Goal: Task Accomplishment & Management: Manage account settings

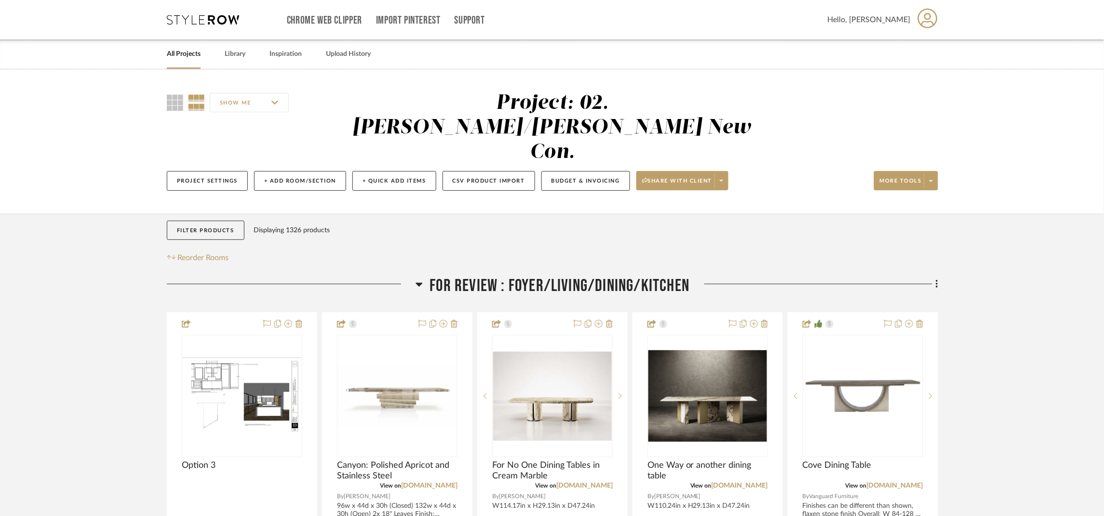
click at [589, 276] on span "FOR REVIEW : Foyer/Living/Dining/Kitchen" at bounding box center [560, 286] width 260 height 21
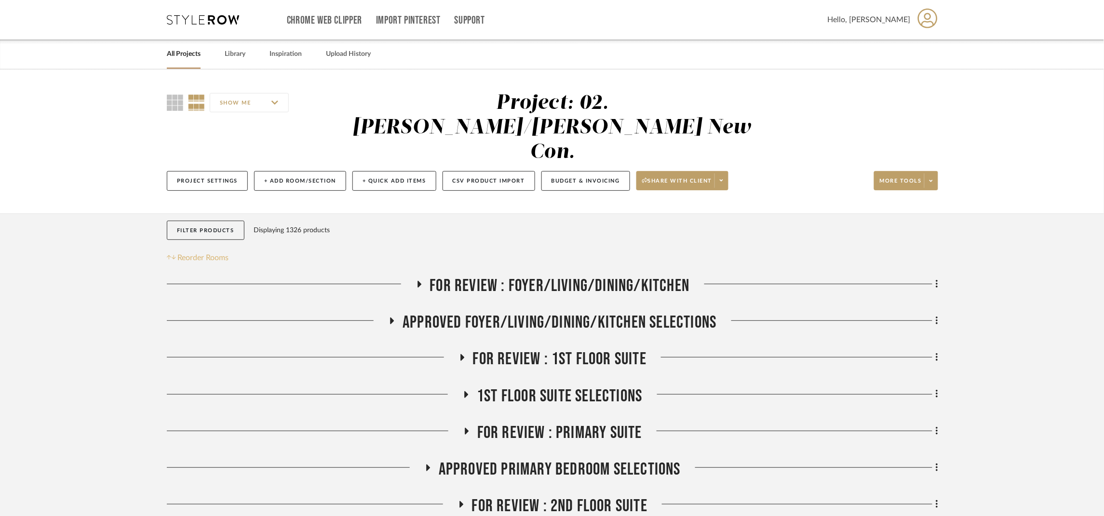
click at [211, 252] on span "Reorder Rooms" at bounding box center [203, 258] width 51 height 12
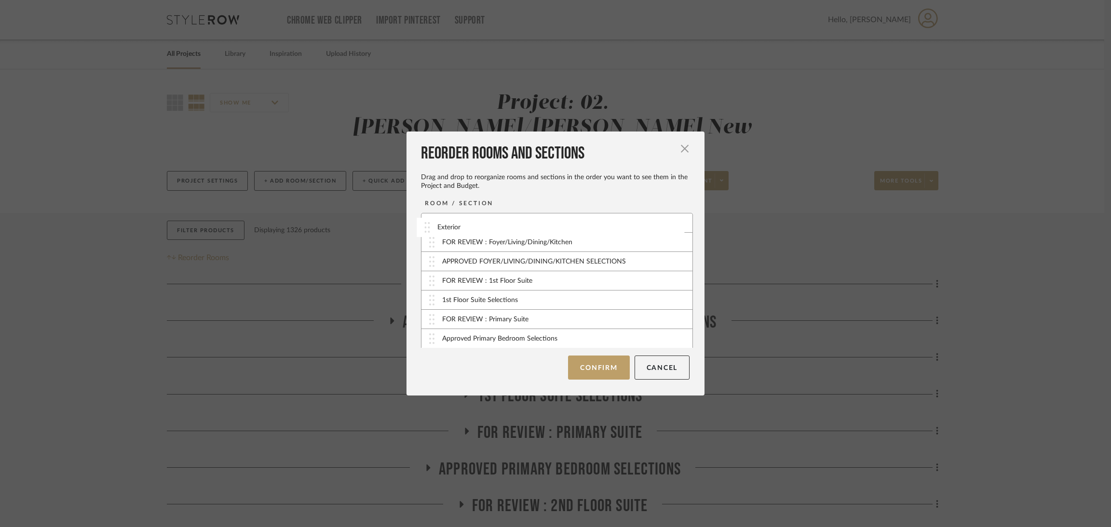
drag, startPoint x: 482, startPoint y: 308, endPoint x: 480, endPoint y: 224, distance: 83.9
click at [584, 369] on button "Confirm" at bounding box center [598, 368] width 61 height 24
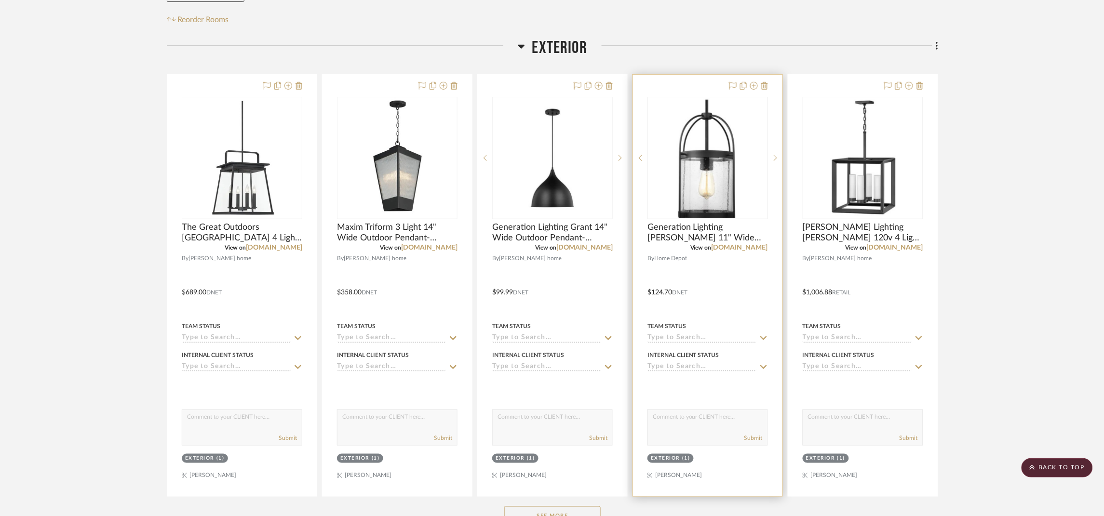
scroll to position [289, 0]
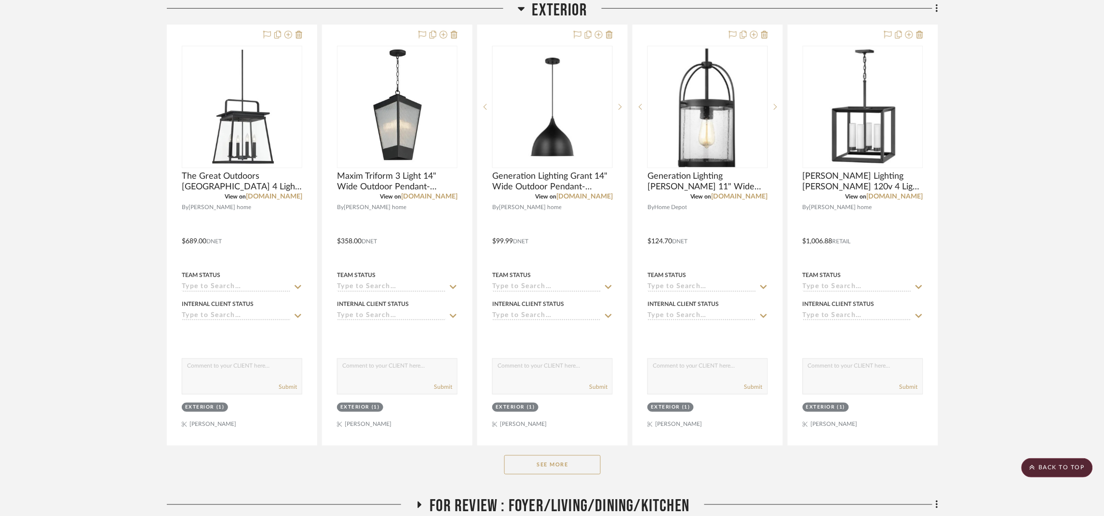
click at [582, 456] on button "See More" at bounding box center [552, 465] width 96 height 19
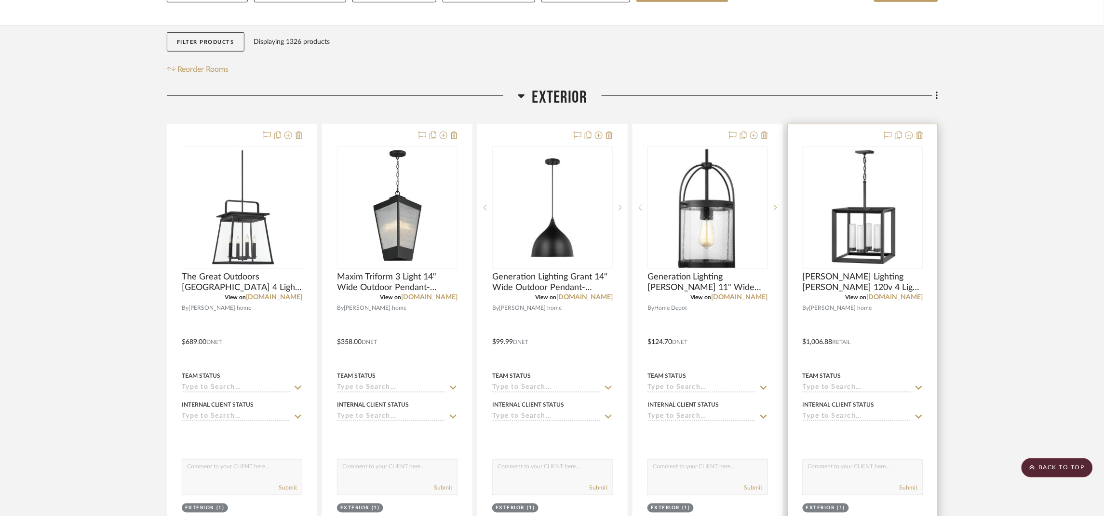
scroll to position [145, 0]
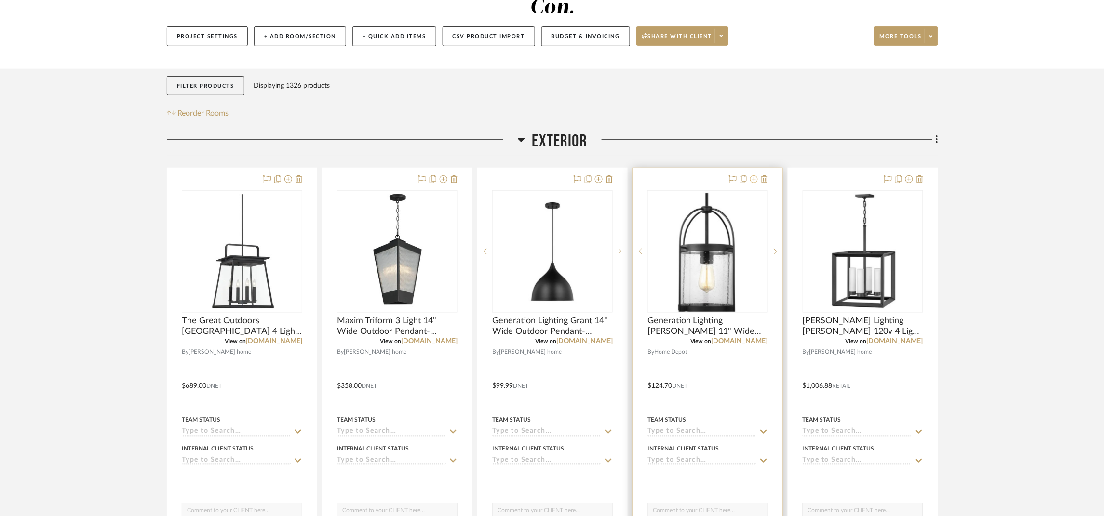
click at [752, 175] on icon at bounding box center [754, 179] width 8 height 8
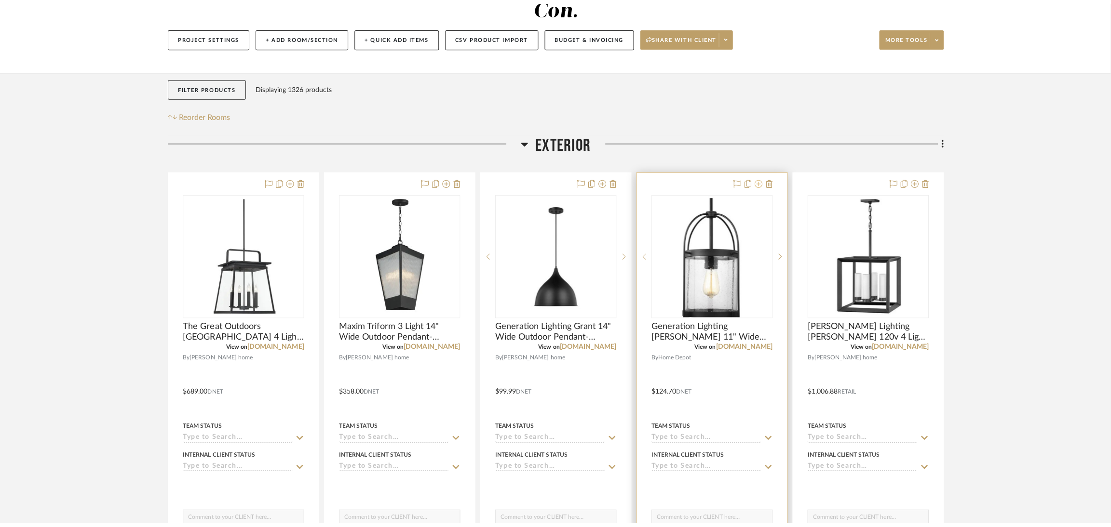
scroll to position [0, 0]
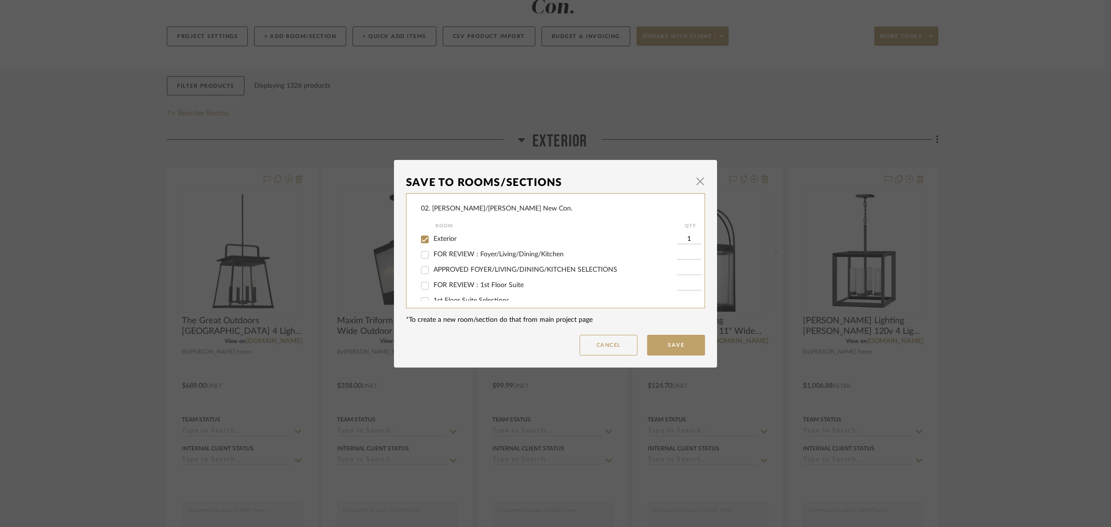
click at [448, 241] on span "Exterior" at bounding box center [444, 239] width 23 height 7
click at [432, 241] on input "Exterior" at bounding box center [424, 239] width 15 height 15
checkbox input "false"
click at [446, 287] on span "Will NOT Use" at bounding box center [453, 290] width 41 height 7
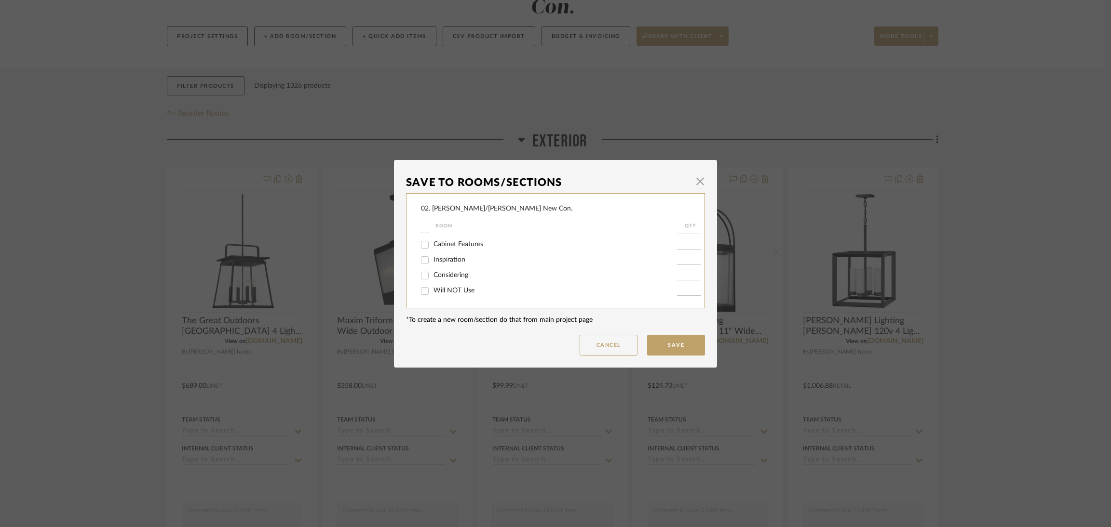
click at [432, 287] on input "Will NOT Use" at bounding box center [424, 290] width 15 height 15
checkbox input "true"
type input "1"
click at [659, 338] on button "Save" at bounding box center [676, 345] width 58 height 21
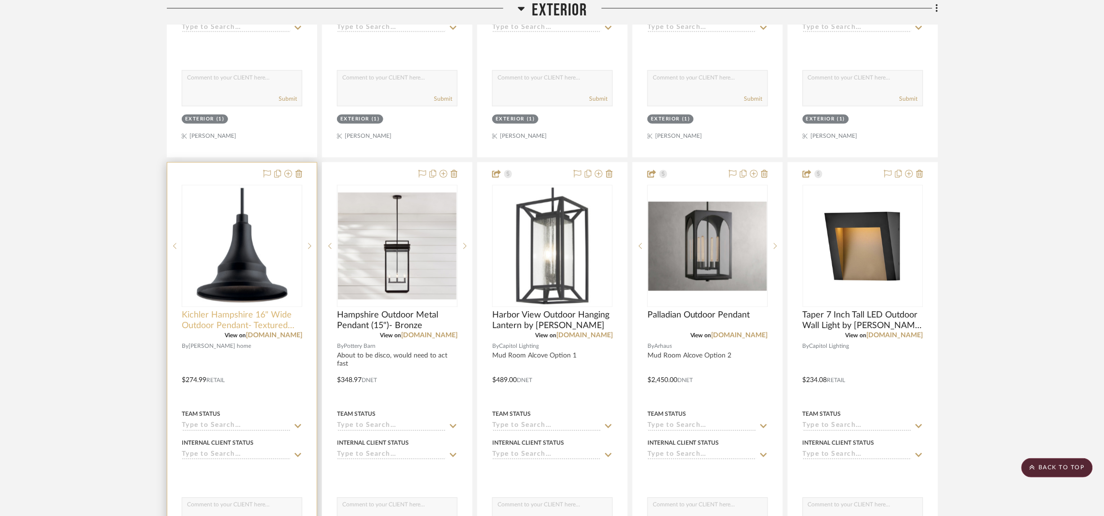
scroll to position [650, 0]
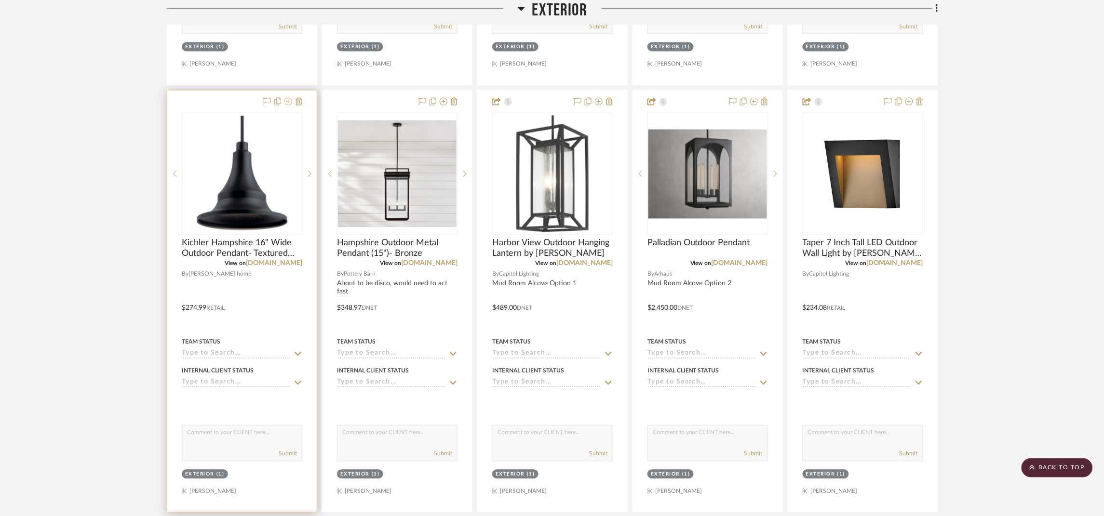
click at [288, 98] on icon at bounding box center [288, 102] width 8 height 8
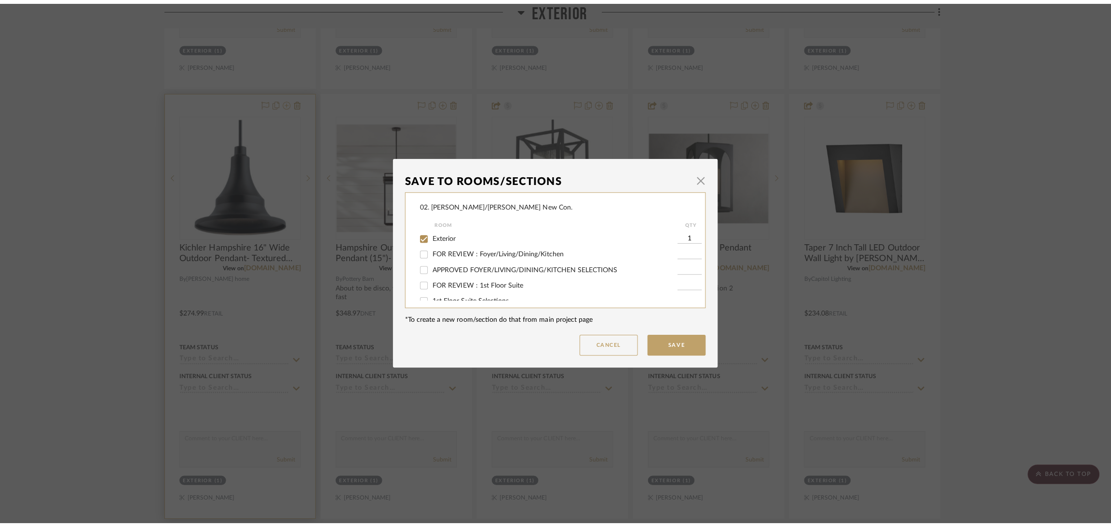
scroll to position [0, 0]
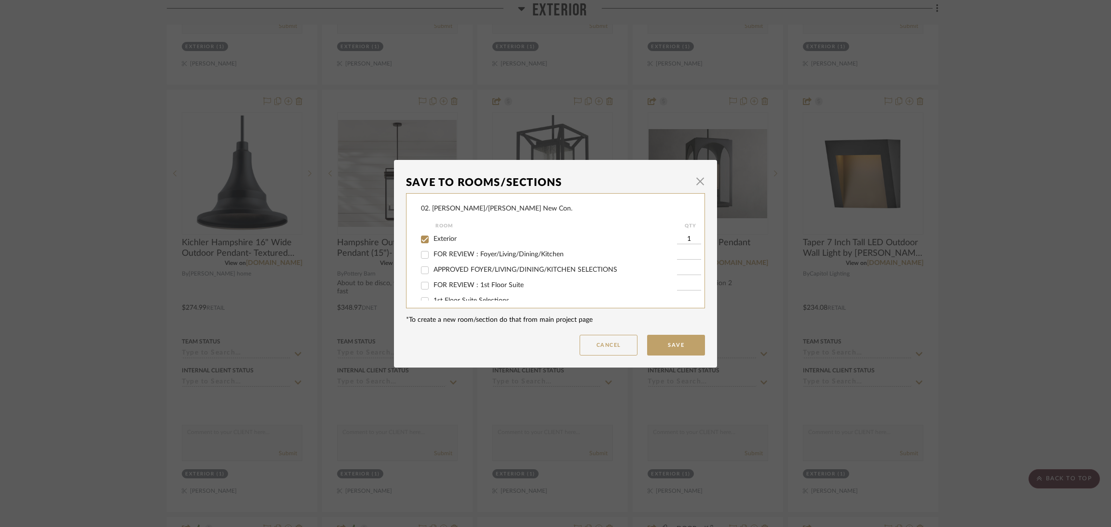
click at [435, 237] on span "Exterior" at bounding box center [444, 239] width 23 height 7
click at [432, 237] on input "Exterior" at bounding box center [424, 239] width 15 height 15
checkbox input "false"
click at [444, 274] on span "Considering" at bounding box center [450, 275] width 35 height 7
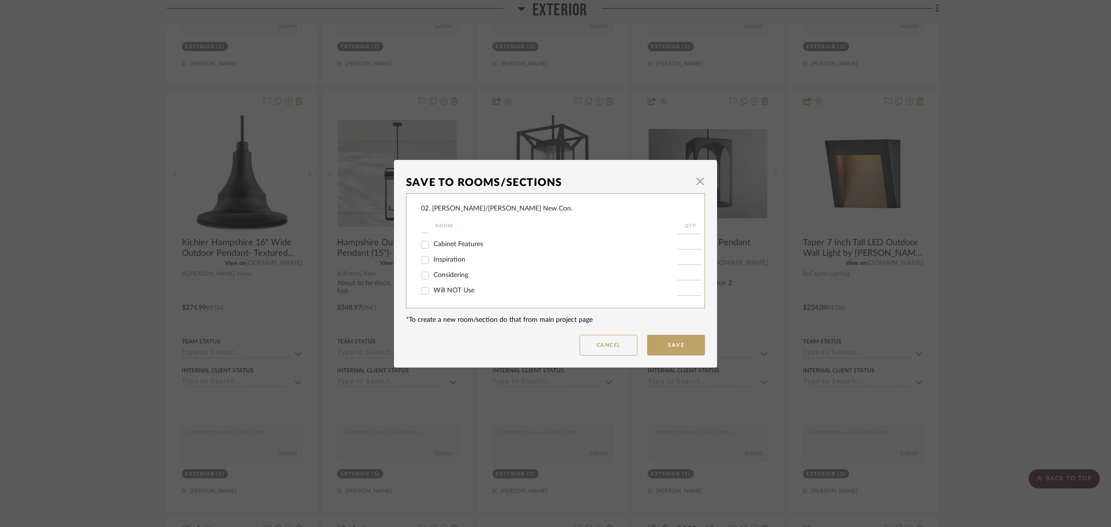
click at [432, 274] on input "Considering" at bounding box center [424, 275] width 15 height 15
checkbox input "true"
type input "1"
click at [446, 275] on span "Considering" at bounding box center [450, 275] width 35 height 7
click at [432, 275] on input "Considering" at bounding box center [424, 275] width 15 height 15
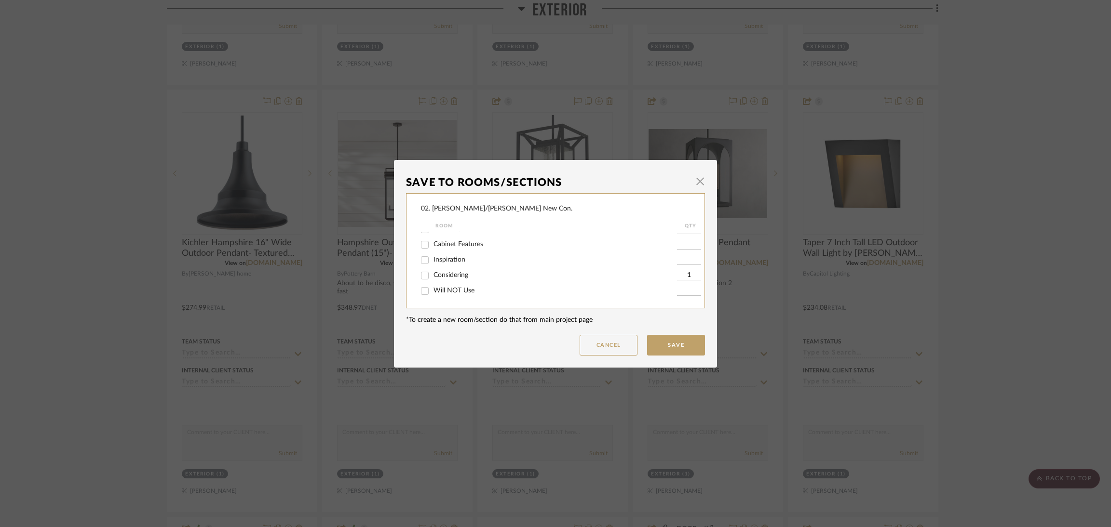
checkbox input "false"
click at [450, 290] on span "Will NOT Use" at bounding box center [453, 290] width 41 height 7
click at [432, 290] on input "Will NOT Use" at bounding box center [424, 290] width 15 height 15
checkbox input "true"
type input "1"
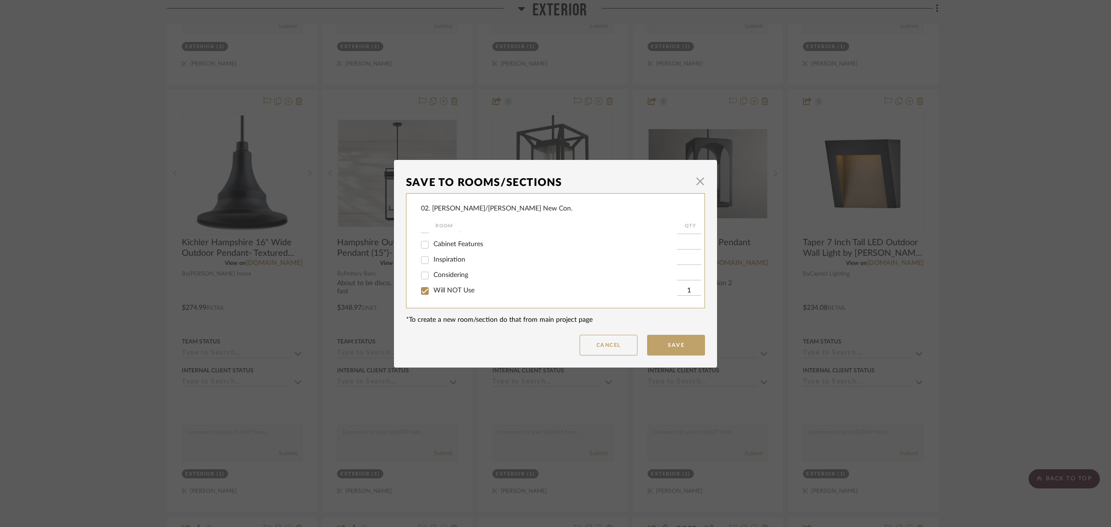
click at [676, 346] on button "Save" at bounding box center [676, 345] width 58 height 21
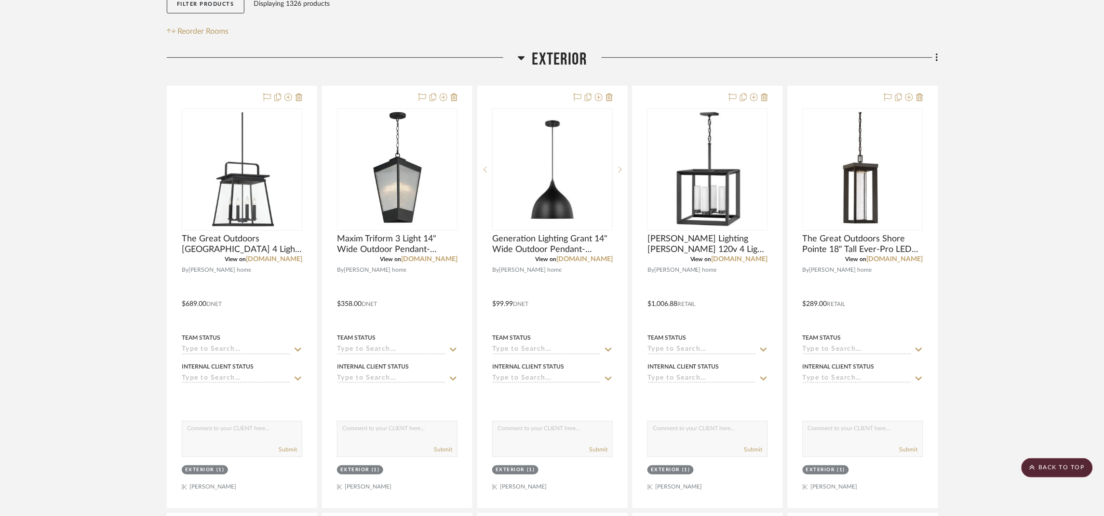
scroll to position [216, 0]
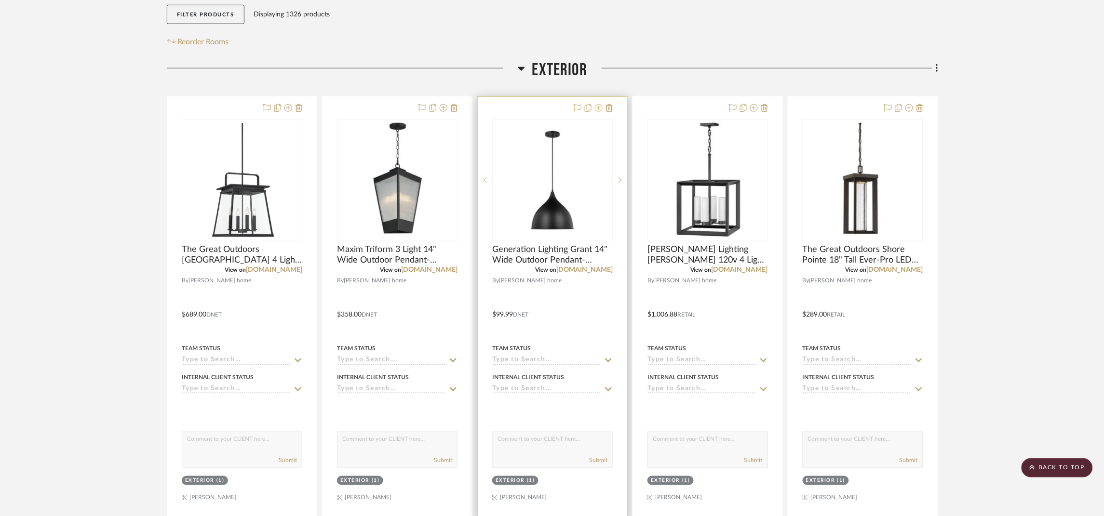
click at [597, 104] on icon at bounding box center [599, 108] width 8 height 8
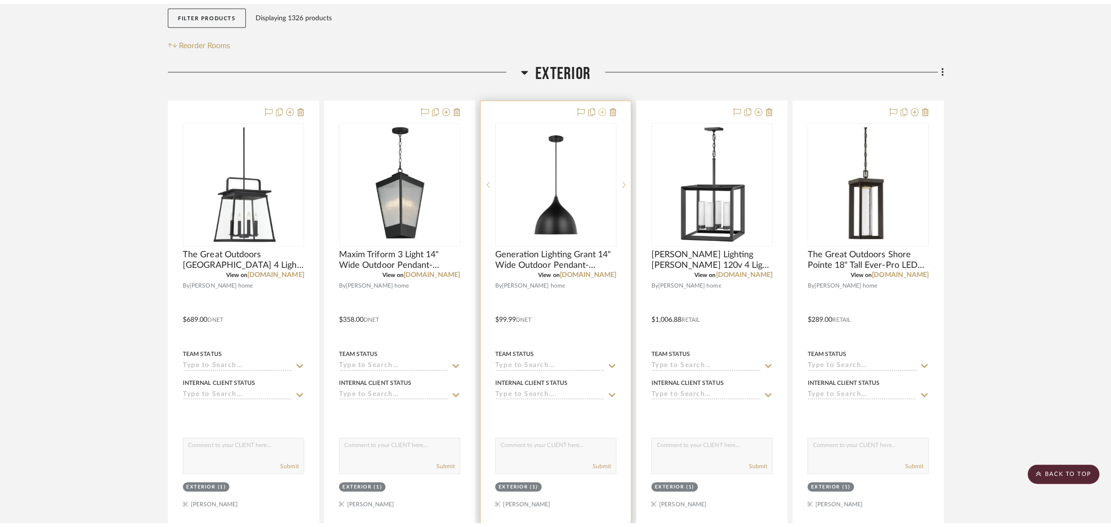
scroll to position [0, 0]
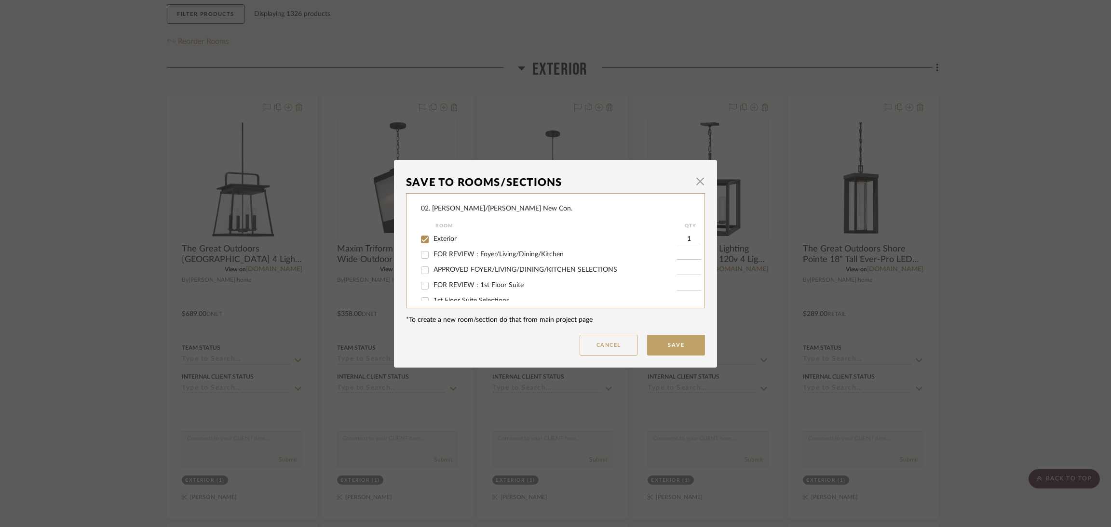
click at [446, 237] on span "Exterior" at bounding box center [444, 239] width 23 height 7
click at [432, 237] on input "Exterior" at bounding box center [424, 239] width 15 height 15
checkbox input "false"
click at [439, 289] on span "Will NOT Use" at bounding box center [453, 290] width 41 height 7
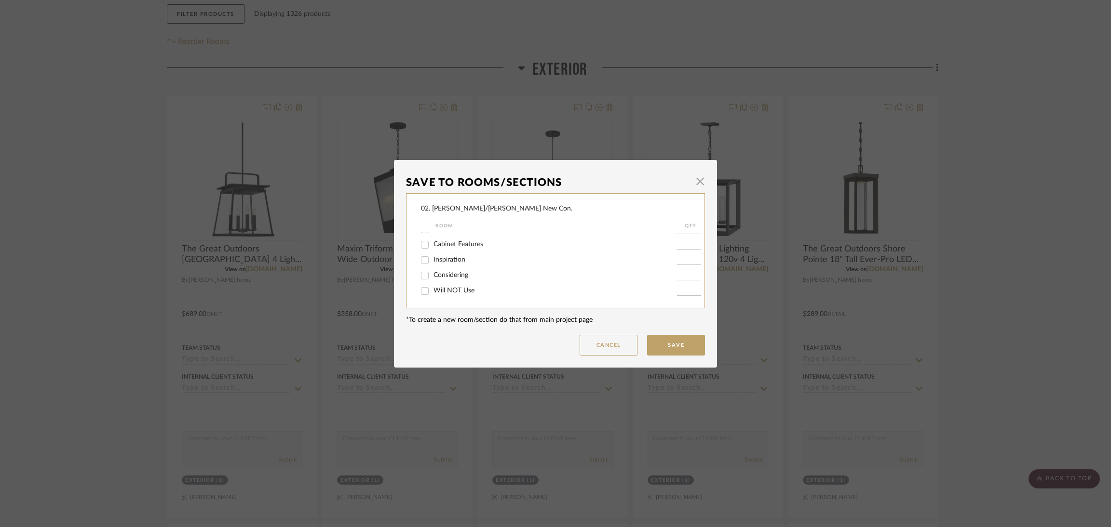
click at [432, 289] on input "Will NOT Use" at bounding box center [424, 290] width 15 height 15
checkbox input "true"
type input "1"
click at [669, 349] on button "Save" at bounding box center [676, 345] width 58 height 21
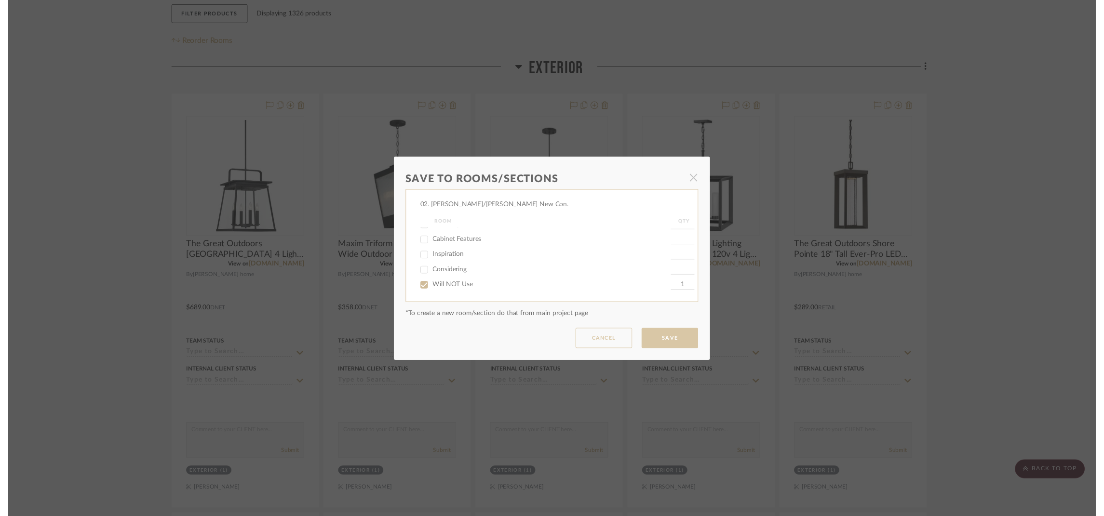
scroll to position [216, 0]
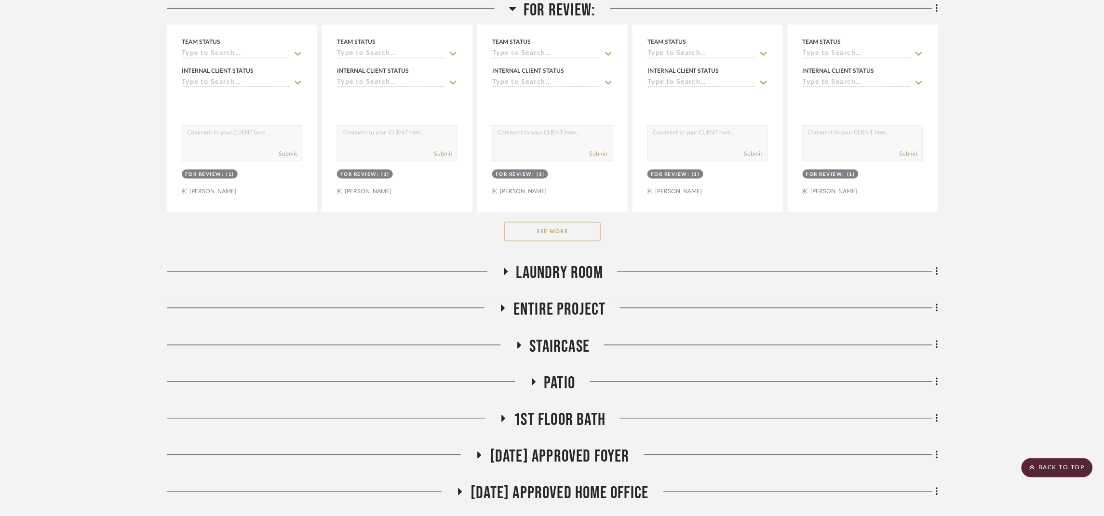
scroll to position [723, 0]
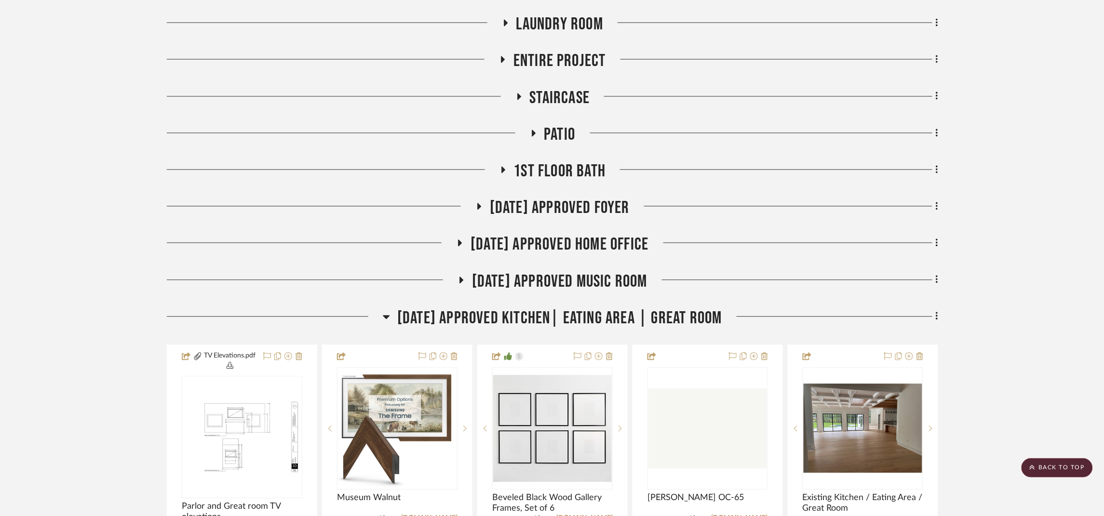
click at [553, 322] on span "[DATE] Approved Kitchen| Eating Area | Great Room" at bounding box center [559, 318] width 325 height 21
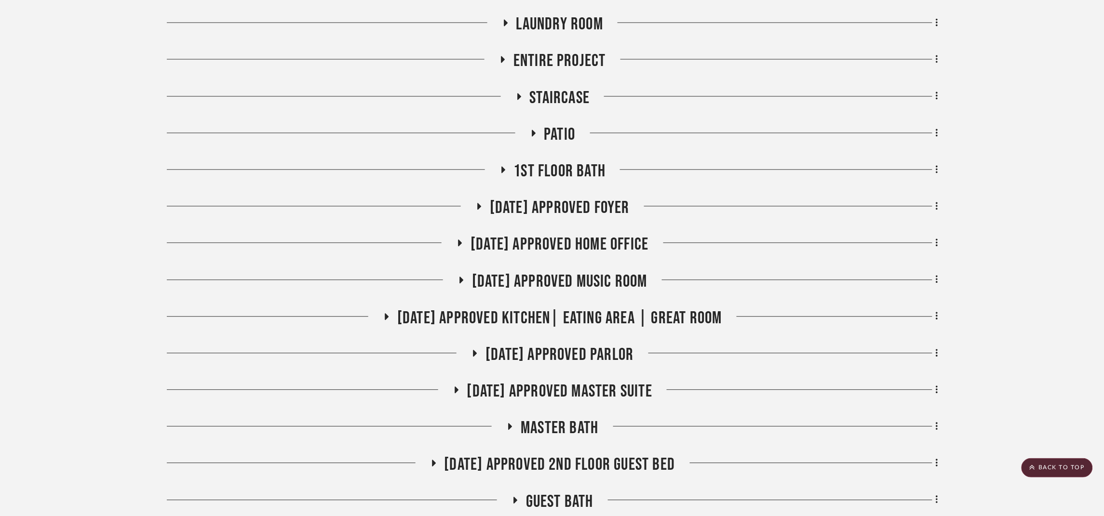
scroll to position [940, 0]
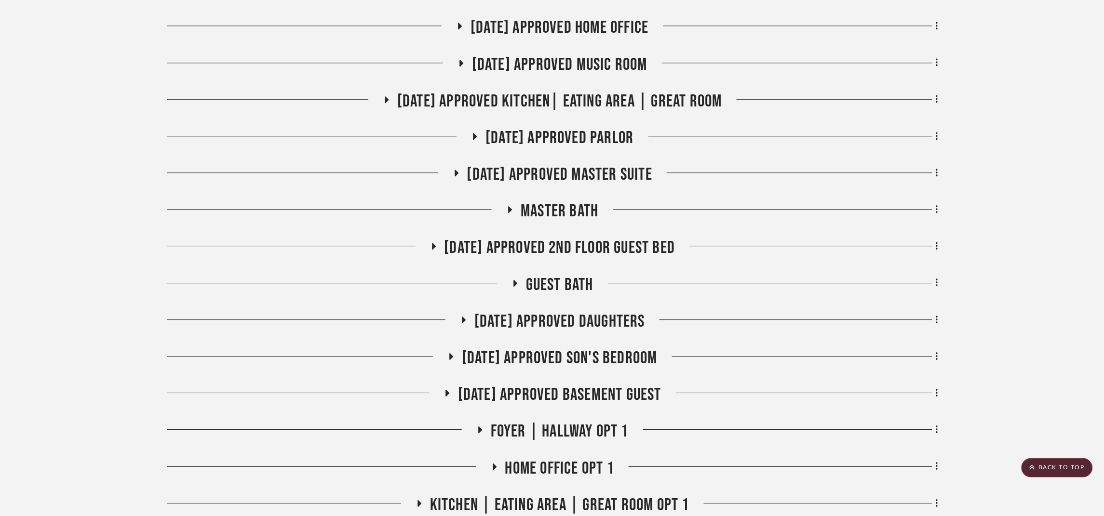
click at [609, 359] on span "[DATE] Approved Son's Bedroom" at bounding box center [560, 358] width 196 height 21
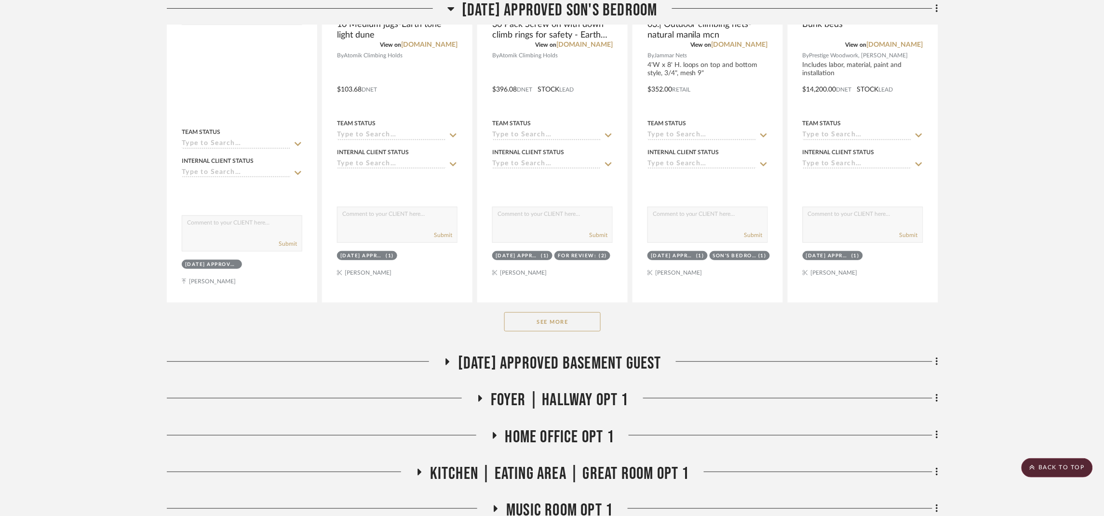
scroll to position [1518, 0]
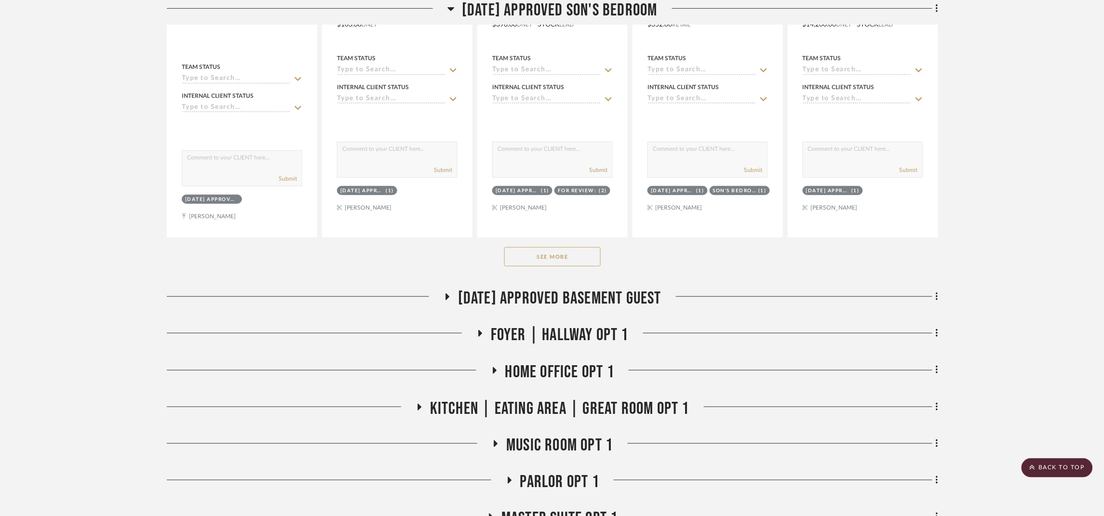
click at [586, 261] on button "See More" at bounding box center [552, 256] width 96 height 19
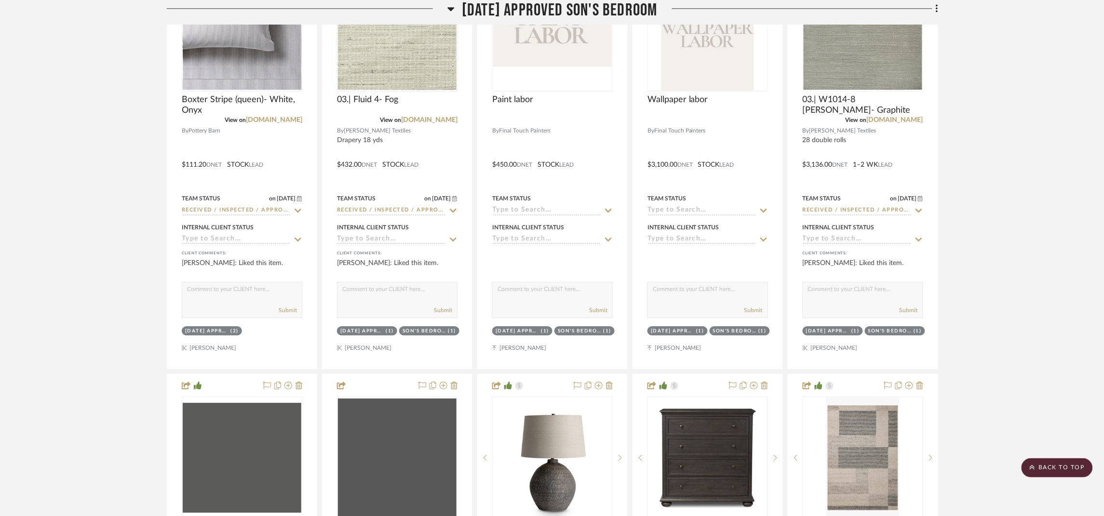
scroll to position [2530, 0]
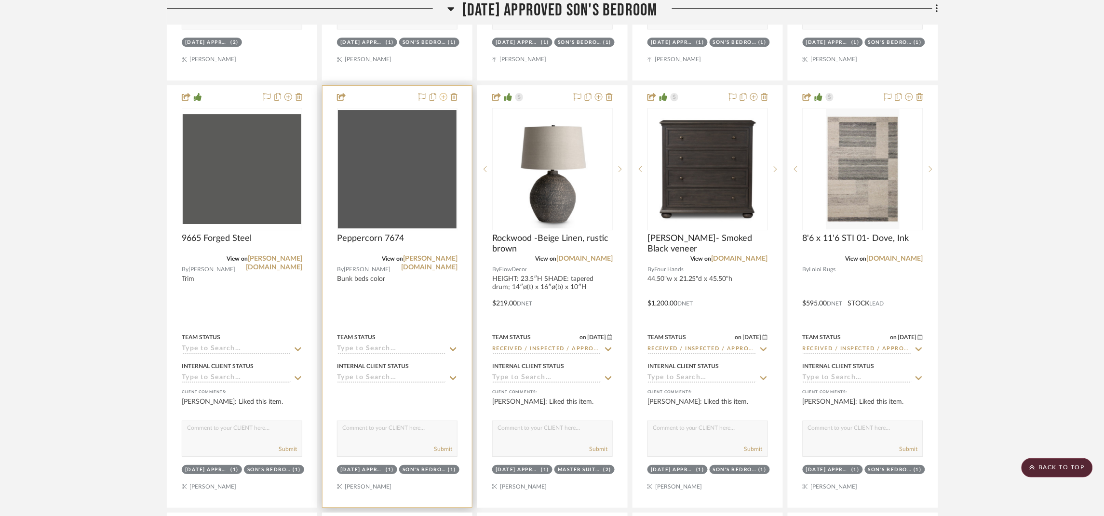
click at [442, 98] on icon at bounding box center [444, 97] width 8 height 8
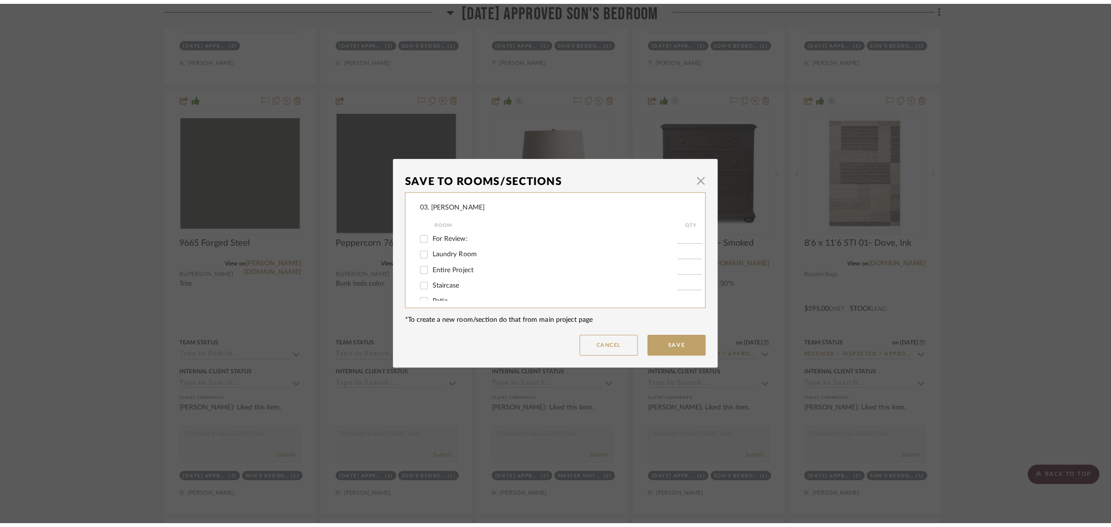
scroll to position [0, 0]
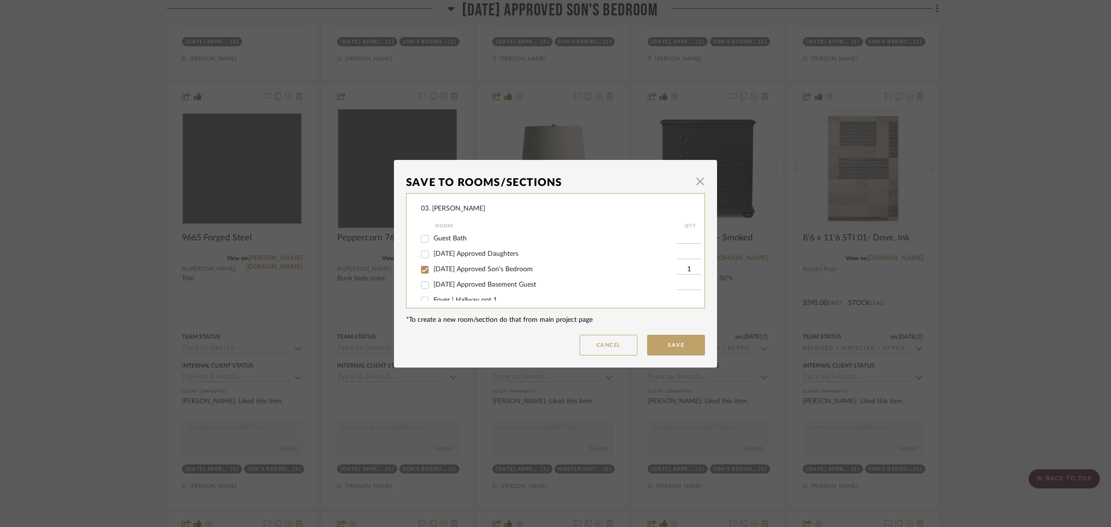
click at [447, 271] on span "[DATE] Approved Son's Bedroom" at bounding box center [482, 269] width 99 height 7
click at [432, 271] on input "[DATE] Approved Son's Bedroom" at bounding box center [424, 269] width 15 height 15
checkbox input "false"
click at [663, 336] on button "Save" at bounding box center [676, 345] width 58 height 21
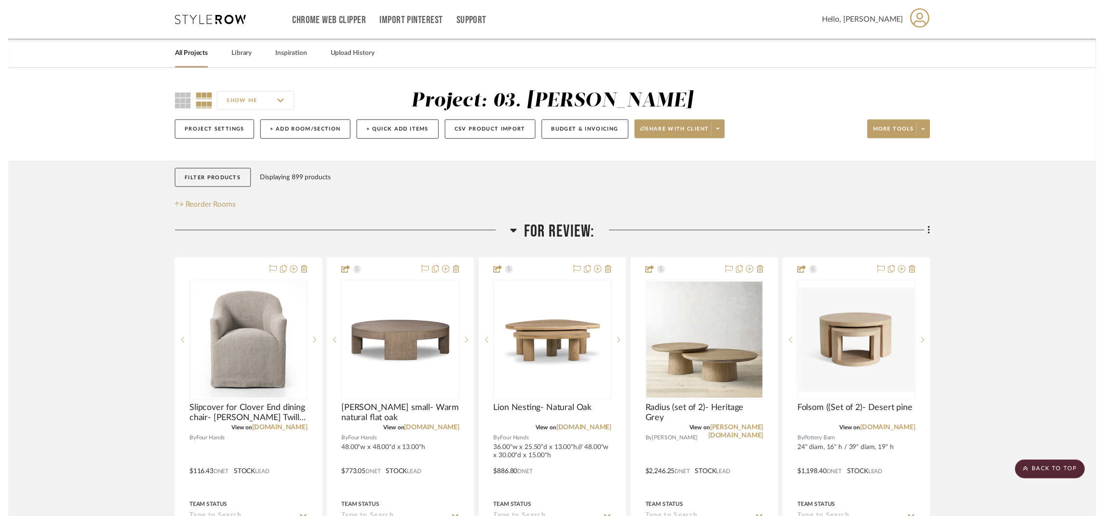
scroll to position [2530, 0]
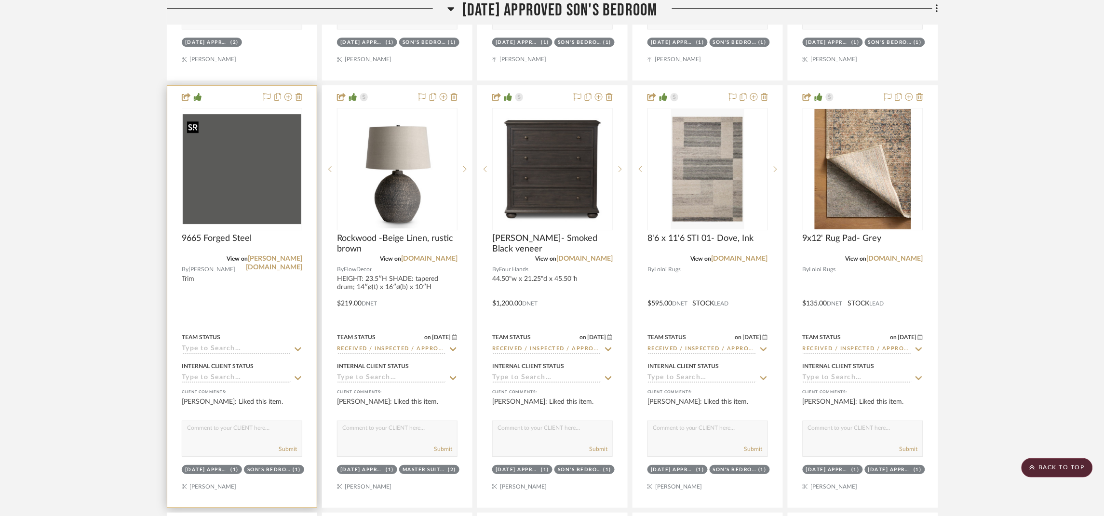
click at [0, 0] on img at bounding box center [0, 0] width 0 height 0
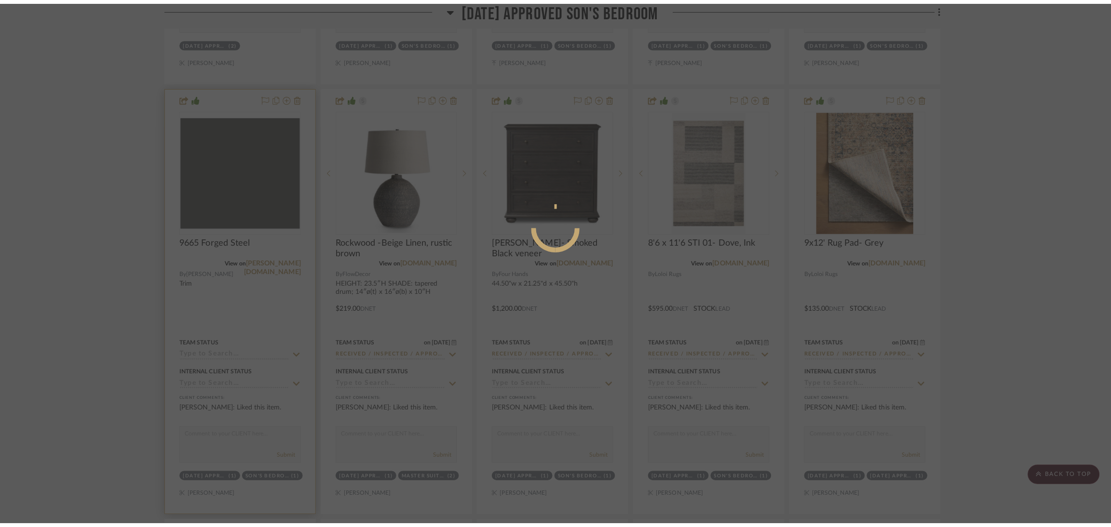
scroll to position [0, 0]
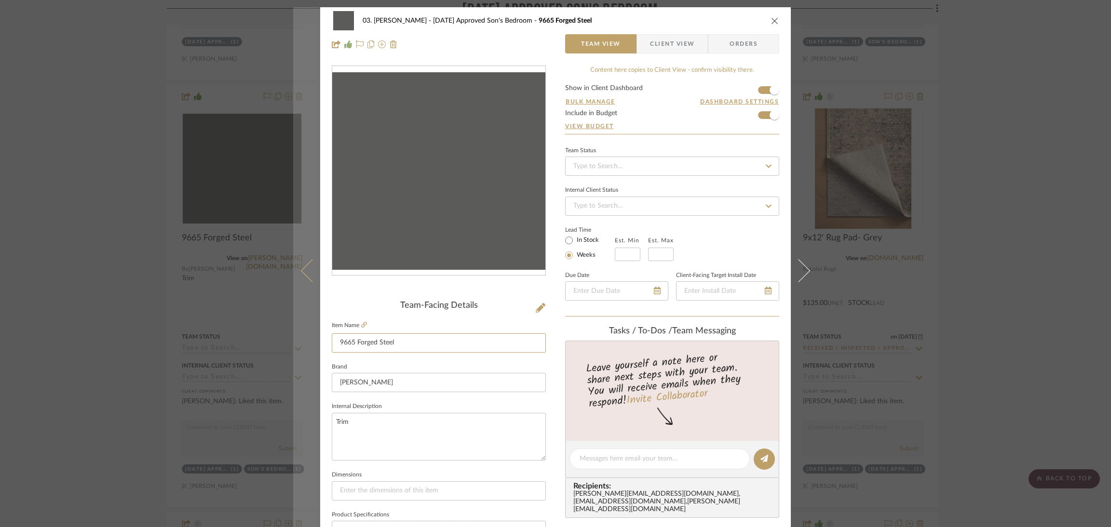
drag, startPoint x: 322, startPoint y: 338, endPoint x: 303, endPoint y: 336, distance: 19.0
click at [303, 336] on mat-dialog-content "03. [PERSON_NAME] [DATE] Approved Son's Bedroom 9665 Forged Steel Team View Cli…" at bounding box center [555, 452] width 524 height 890
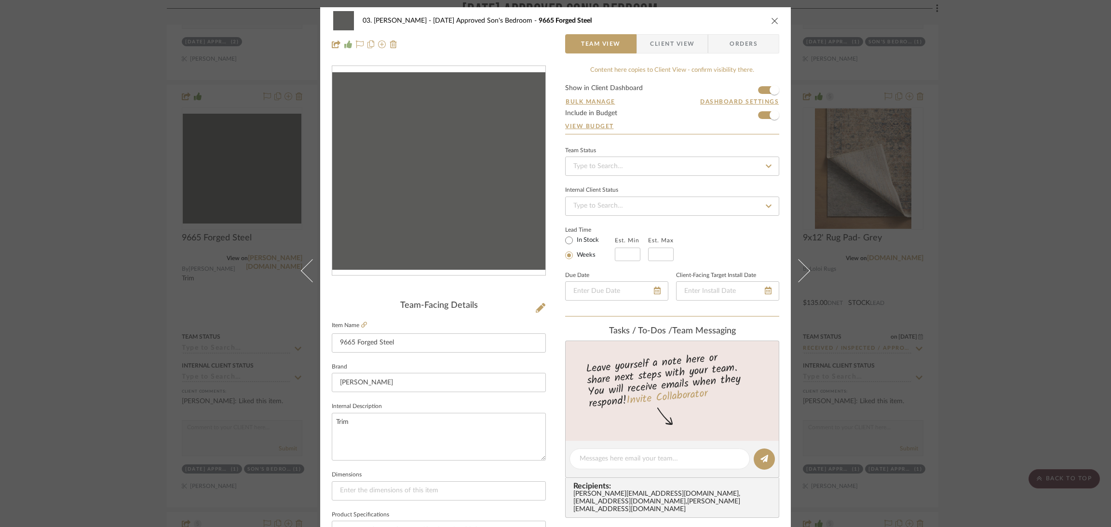
click at [553, 400] on div "03. [PERSON_NAME] [DATE] Approved Son's Bedroom 9665 Forged Steel Team View Cli…" at bounding box center [555, 452] width 470 height 890
